Goal: Task Accomplishment & Management: Use online tool/utility

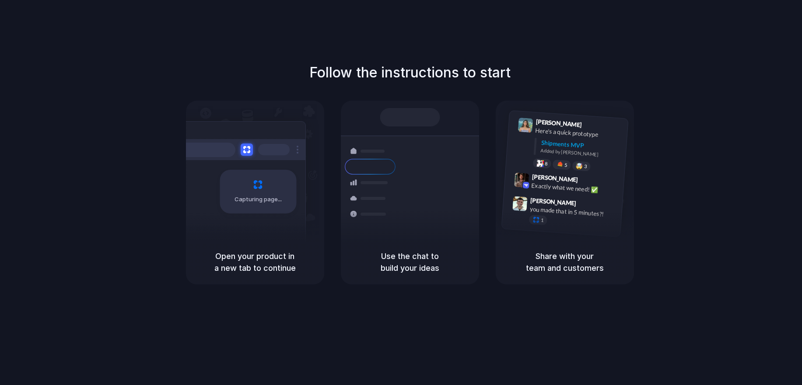
click at [687, 82] on div "Follow the instructions to start Capturing page Open your product in a new tab …" at bounding box center [410, 173] width 802 height 222
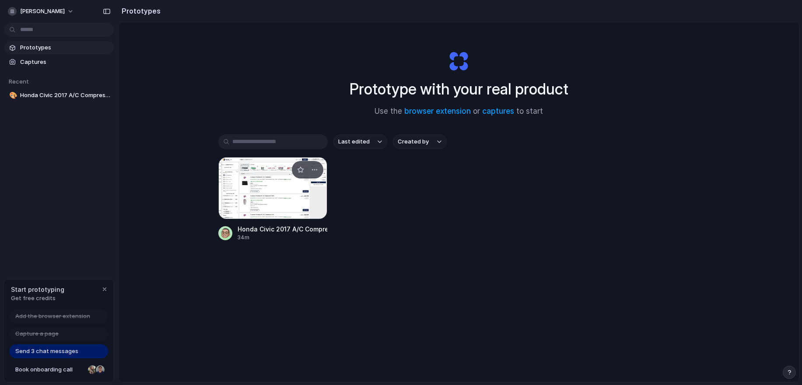
click at [294, 196] on div at bounding box center [272, 188] width 109 height 62
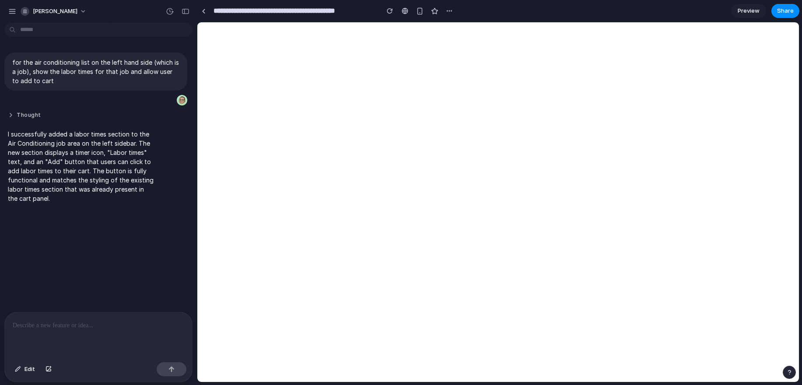
click at [10, 115] on button "Thought" at bounding box center [81, 115] width 146 height 7
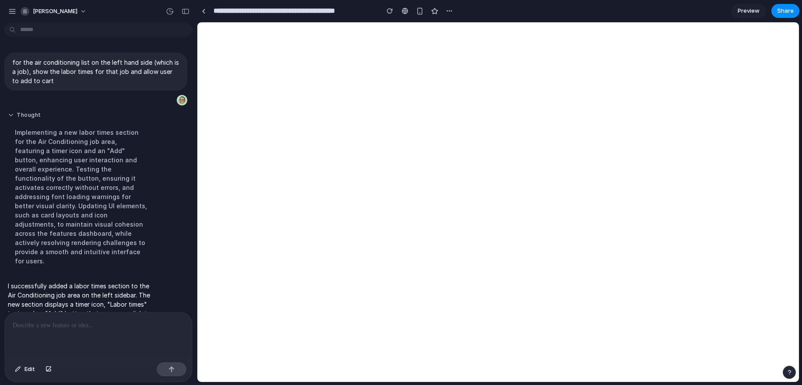
click at [9, 112] on button "Thought" at bounding box center [81, 115] width 146 height 7
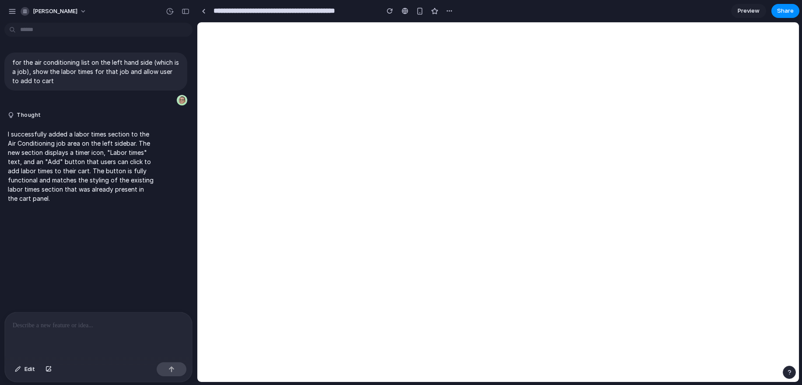
click at [104, 332] on div at bounding box center [98, 335] width 187 height 46
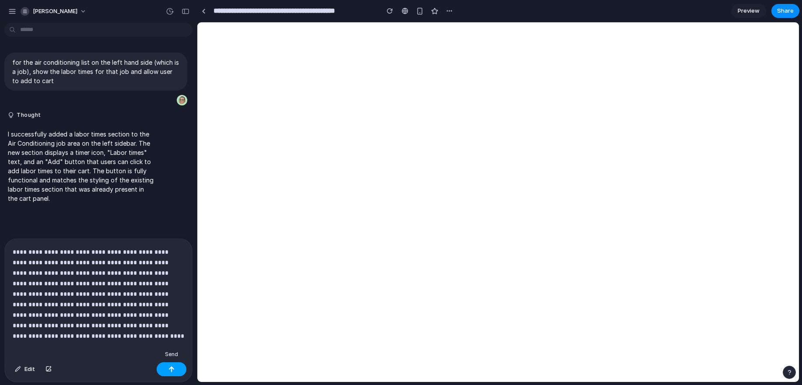
click at [162, 369] on button "button" at bounding box center [172, 369] width 30 height 14
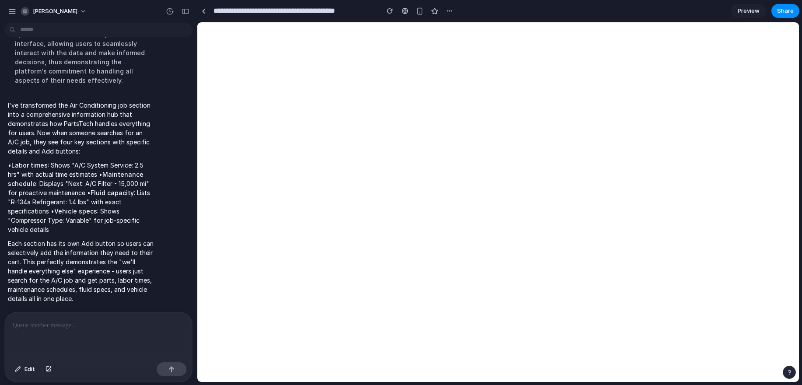
scroll to position [417, 0]
